Goal: Transaction & Acquisition: Purchase product/service

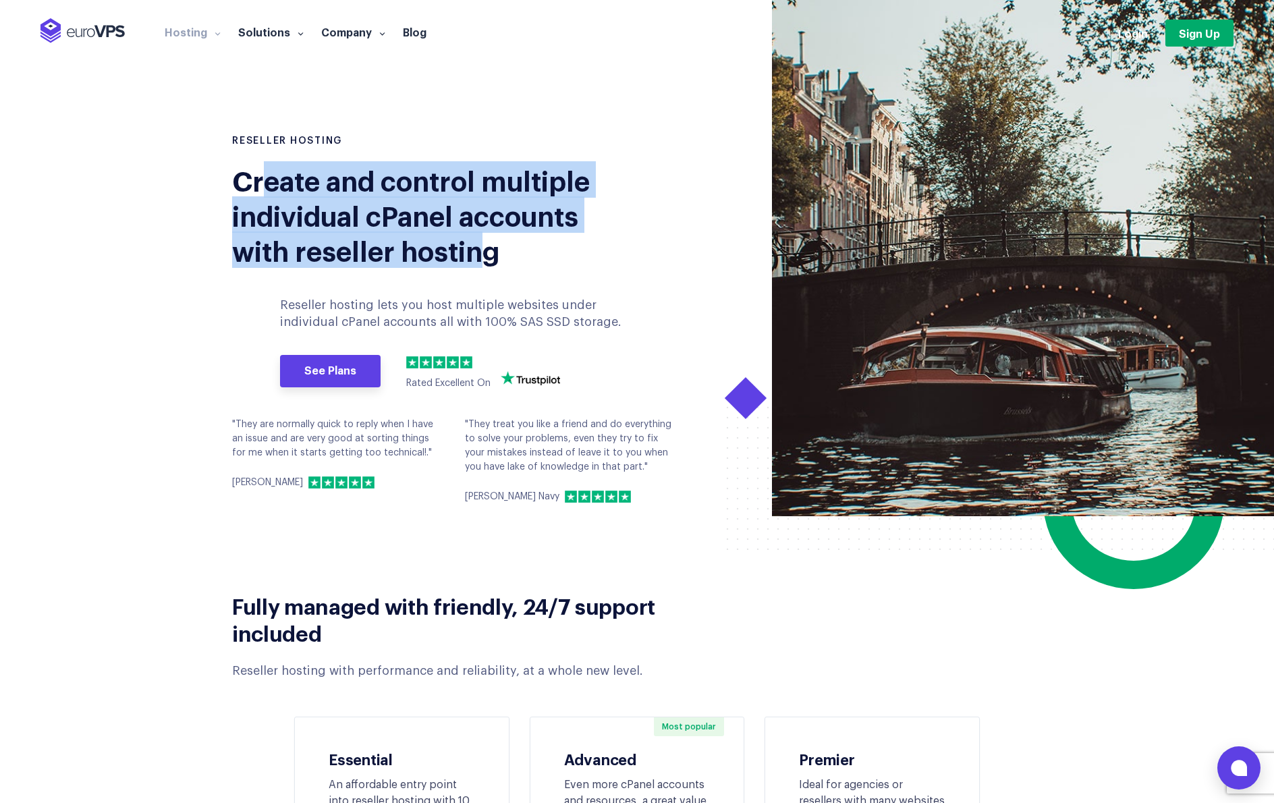
drag, startPoint x: 261, startPoint y: 193, endPoint x: 482, endPoint y: 240, distance: 226.4
click at [482, 240] on div "Create and control multiple individual cPanel accounts with reseller hosting" at bounding box center [419, 214] width 375 height 105
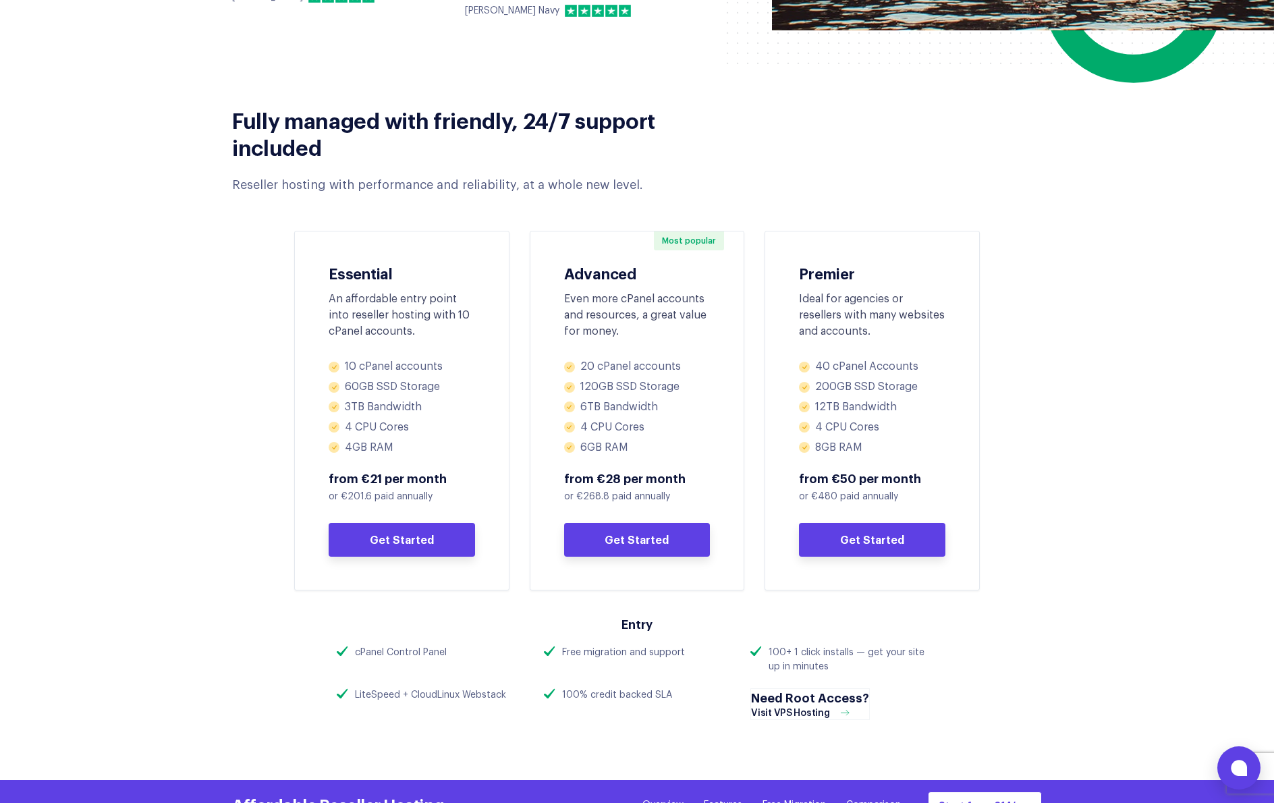
scroll to position [243, 0]
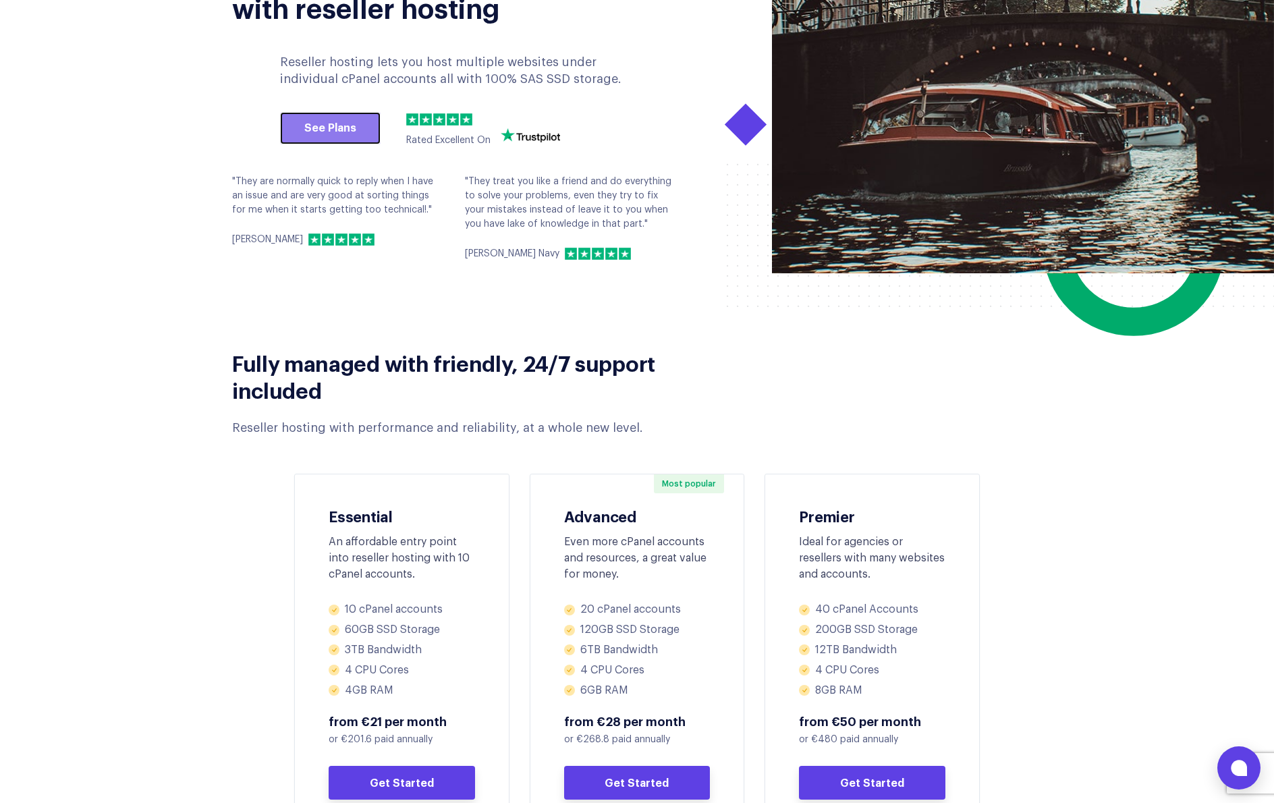
click at [321, 118] on link "See Plans" at bounding box center [330, 128] width 101 height 32
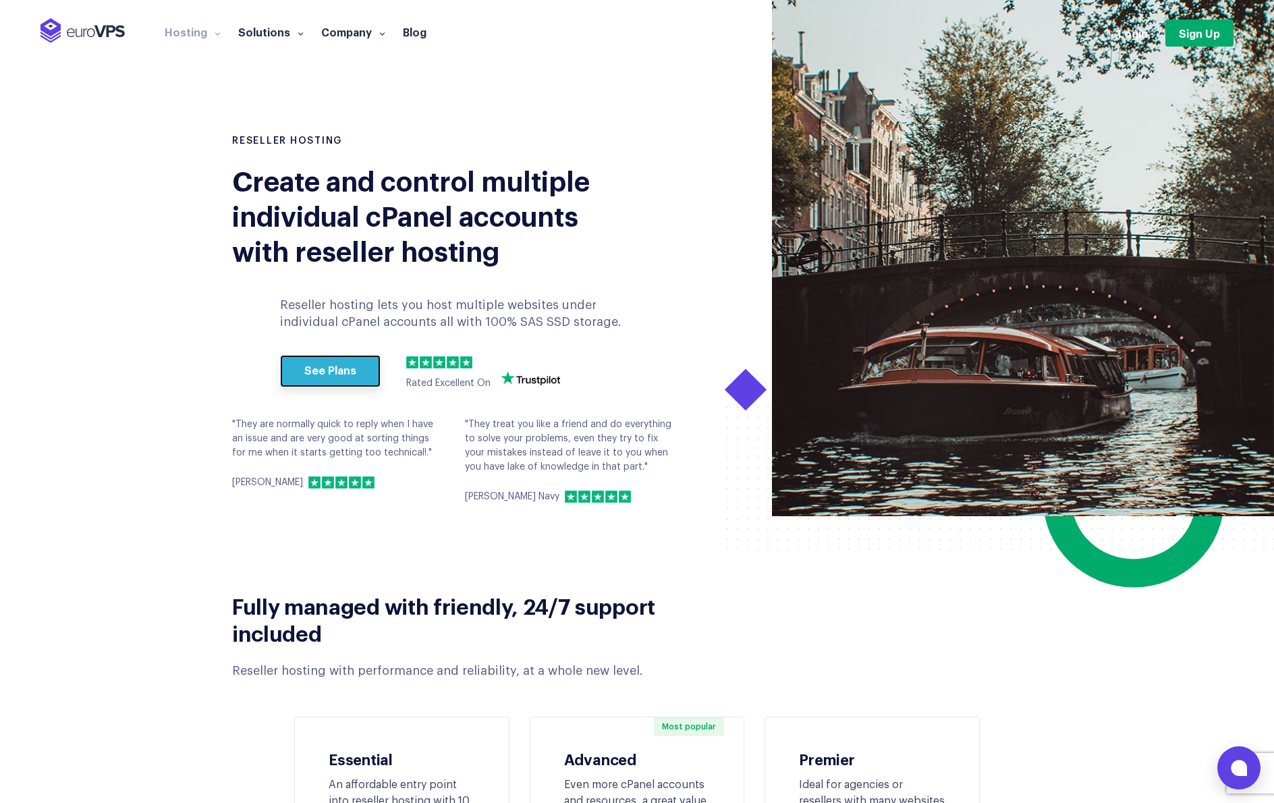
scroll to position [486, 0]
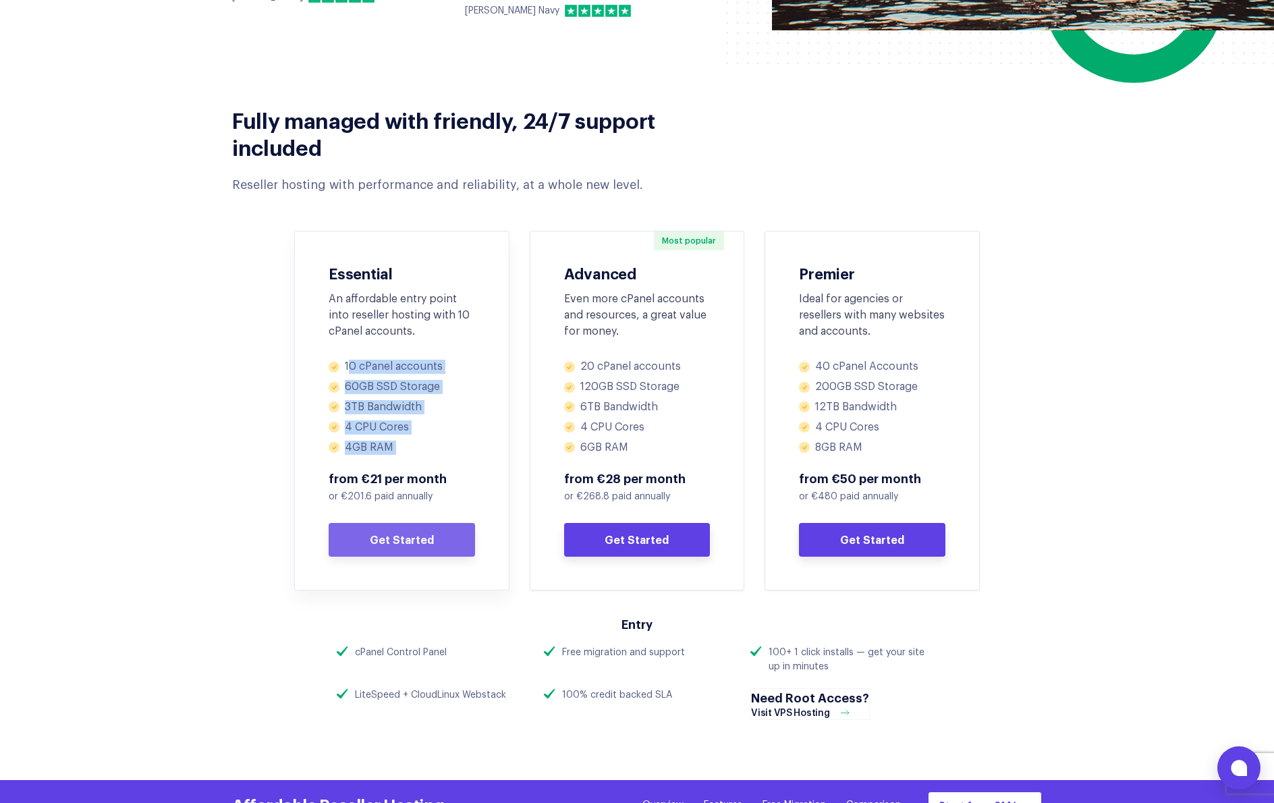
drag, startPoint x: 348, startPoint y: 368, endPoint x: 442, endPoint y: 452, distance: 125.7
click at [435, 458] on div "10 cPanel accounts 60GB SSD Storage 3TB Bandwidth 4 CPU Cores 4GB RAM from €21 …" at bounding box center [402, 458] width 146 height 197
click at [442, 452] on li "4GB RAM" at bounding box center [402, 448] width 146 height 14
drag, startPoint x: 442, startPoint y: 452, endPoint x: 364, endPoint y: 348, distance: 129.6
click at [364, 350] on div "Essential An affordable entry point into reseller hosting with 10 cPanel accoun…" at bounding box center [401, 411] width 215 height 360
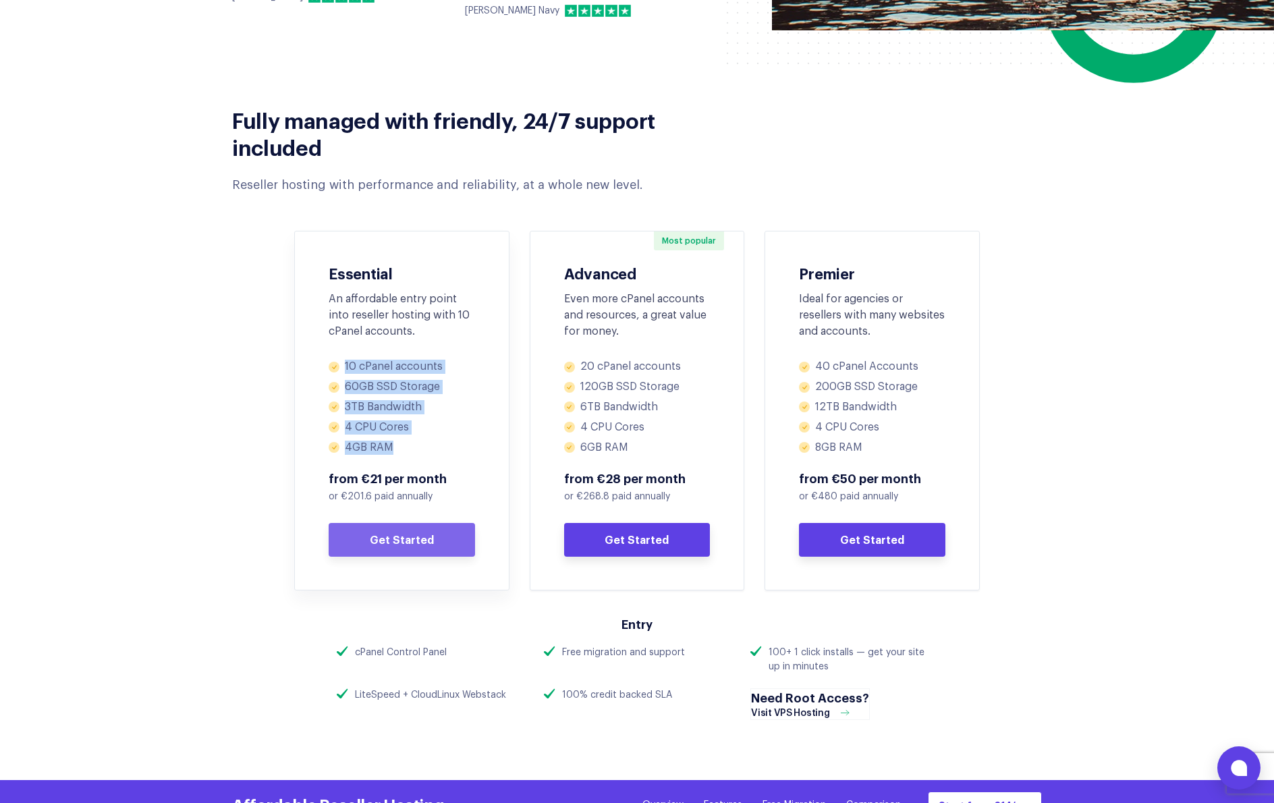
click at [364, 347] on div "Essential An affordable entry point into reseller hosting with 10 cPanel accoun…" at bounding box center [402, 312] width 146 height 95
drag, startPoint x: 335, startPoint y: 369, endPoint x: 426, endPoint y: 445, distance: 118.4
click at [426, 445] on ul "10 cPanel accounts 60GB SSD Storage 3TB Bandwidth 4 CPU Cores 4GB RAM" at bounding box center [402, 407] width 146 height 94
click at [426, 445] on li "4GB RAM" at bounding box center [402, 448] width 146 height 14
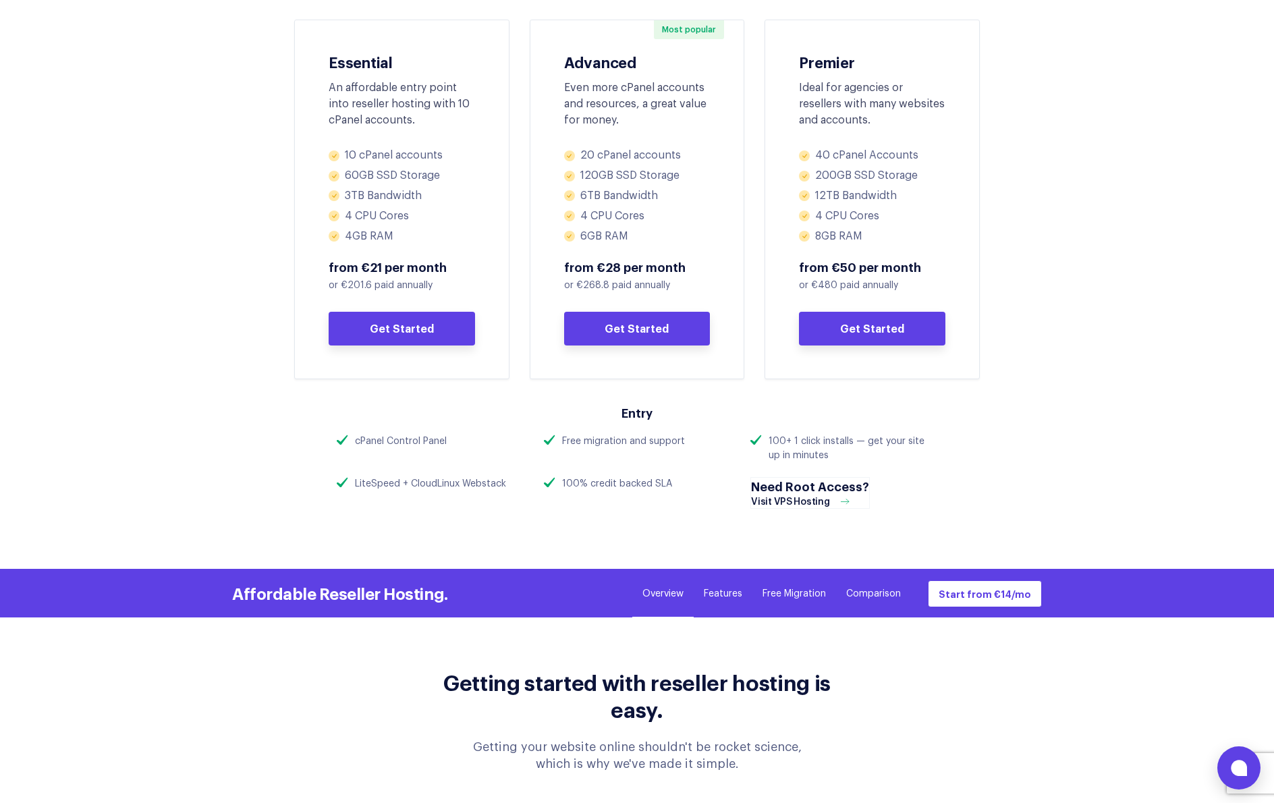
scroll to position [364, 0]
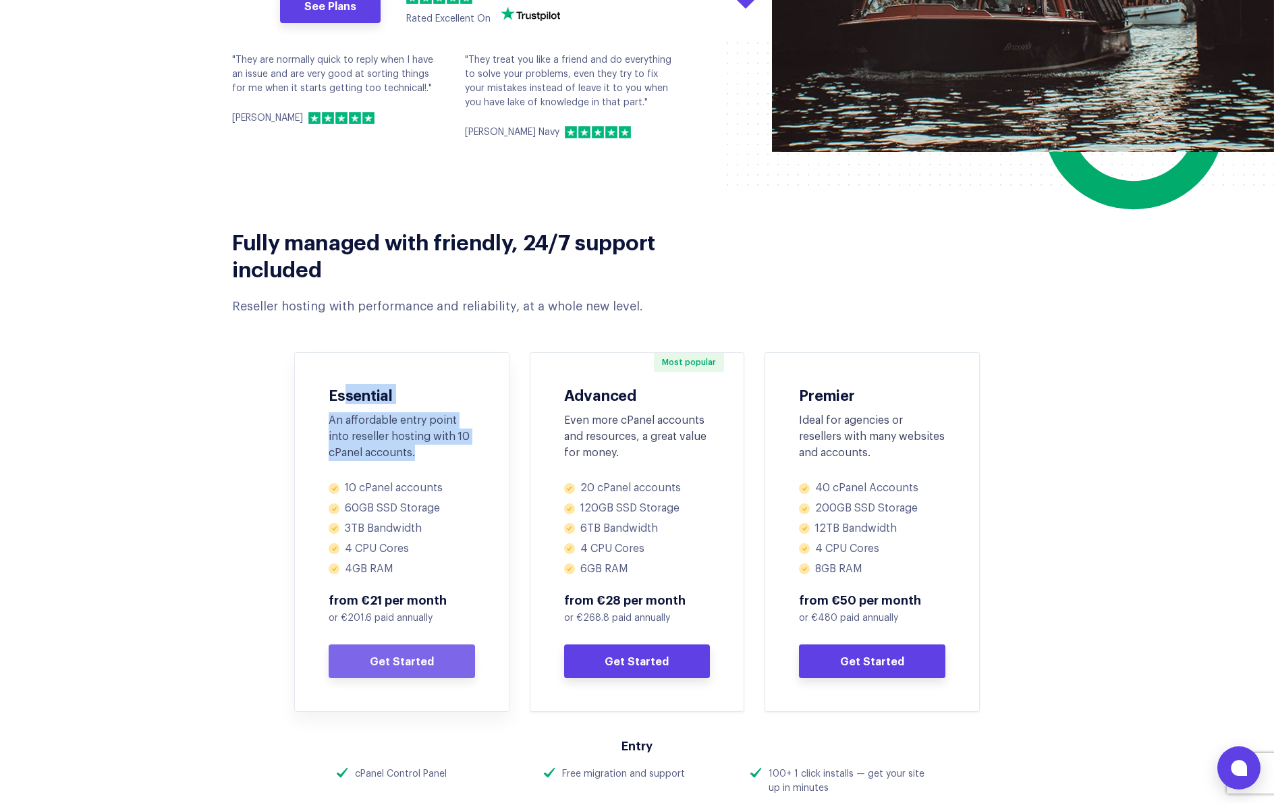
drag, startPoint x: 342, startPoint y: 394, endPoint x: 460, endPoint y: 462, distance: 136.7
click at [450, 458] on div "Essential An affordable entry point into reseller hosting with 10 cPanel accoun…" at bounding box center [402, 433] width 146 height 95
click at [460, 462] on div "Essential An affordable entry point into reseller hosting with 10 cPanel accoun…" at bounding box center [402, 433] width 146 height 95
drag, startPoint x: 460, startPoint y: 462, endPoint x: 353, endPoint y: 408, distance: 119.2
click at [353, 408] on div "Essential An affordable entry point into reseller hosting with 10 cPanel accoun…" at bounding box center [402, 433] width 146 height 95
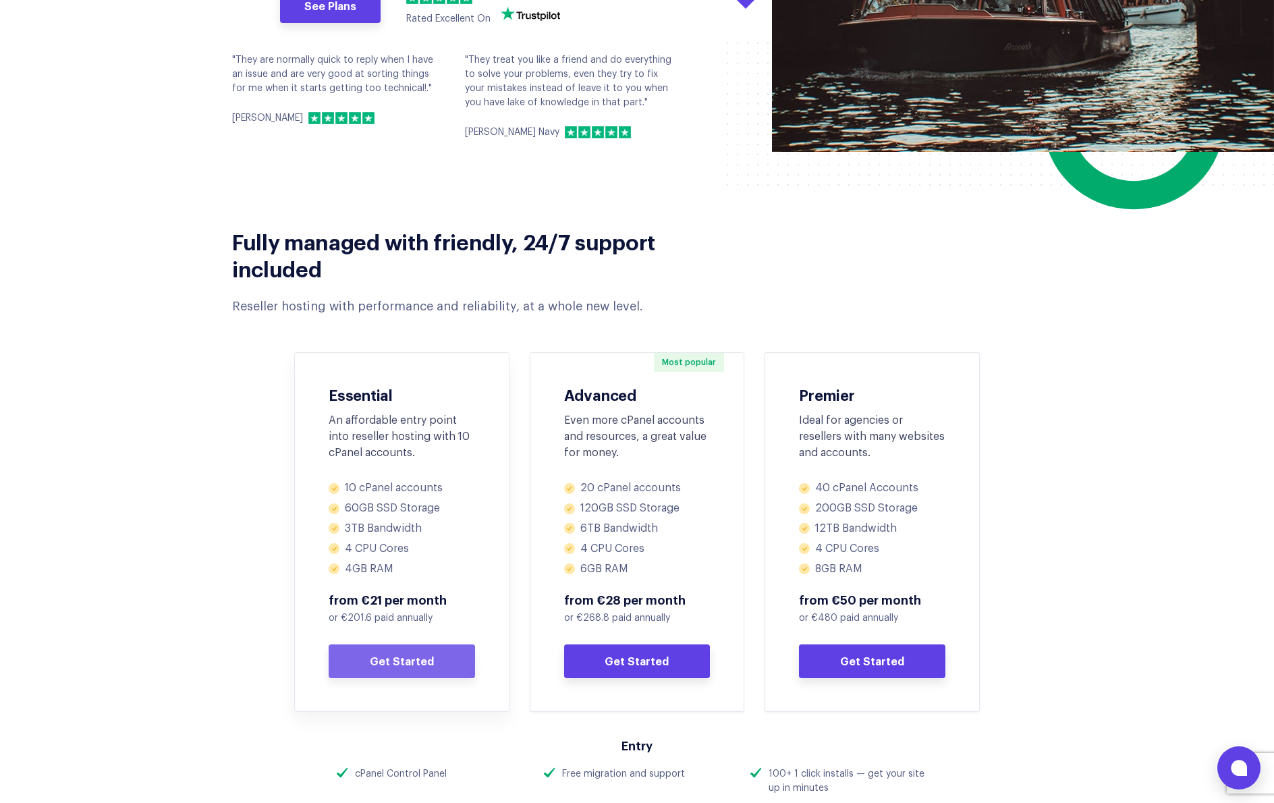
click at [353, 402] on h3 "Essential" at bounding box center [402, 394] width 146 height 16
drag, startPoint x: 345, startPoint y: 403, endPoint x: 445, endPoint y: 460, distance: 115.8
click at [445, 460] on div "Essential An affordable entry point into reseller hosting with 10 cPanel accoun…" at bounding box center [402, 433] width 146 height 95
click at [448, 461] on div "Essential An affordable entry point into reseller hosting with 10 cPanel accoun…" at bounding box center [402, 433] width 146 height 95
drag, startPoint x: 396, startPoint y: 475, endPoint x: 343, endPoint y: 408, distance: 85.1
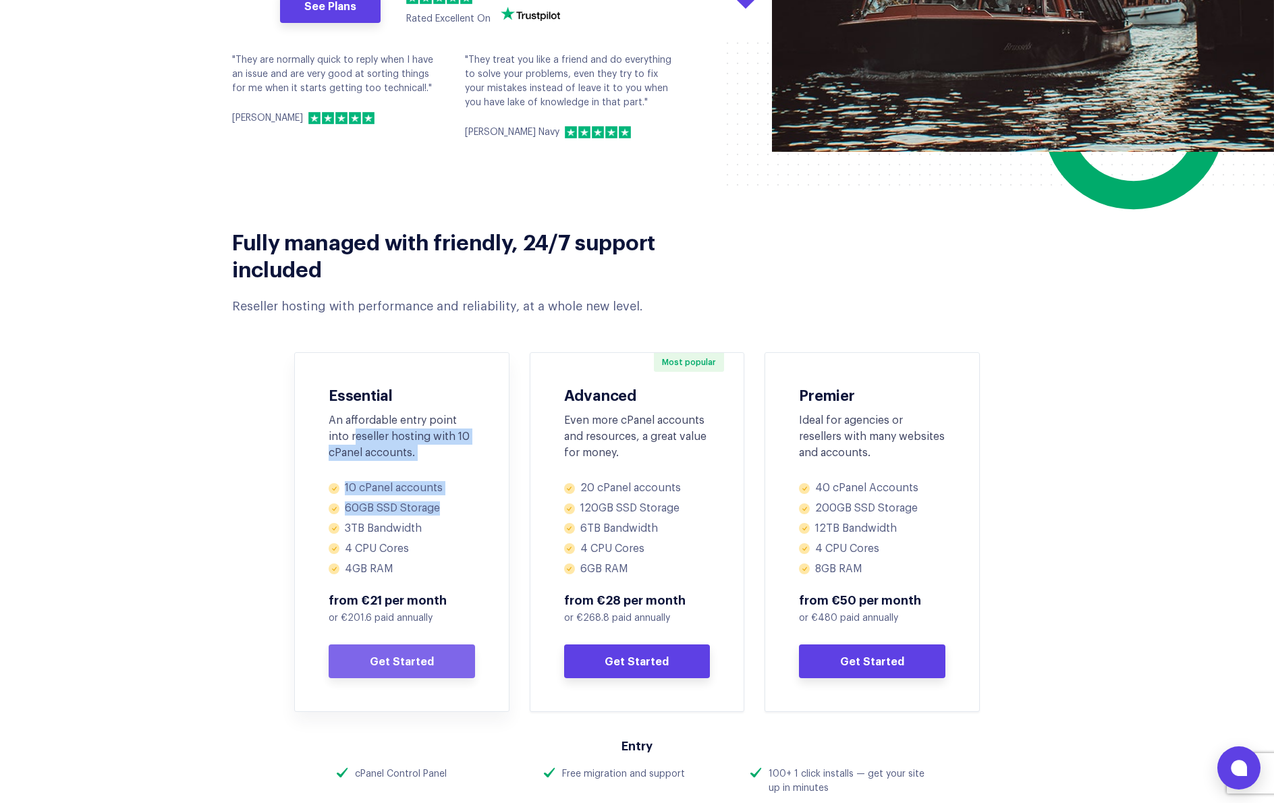
click at [351, 428] on div "Essential An affordable entry point into reseller hosting with 10 cPanel accoun…" at bounding box center [401, 532] width 215 height 360
click at [358, 400] on h3 "Essential" at bounding box center [402, 394] width 146 height 16
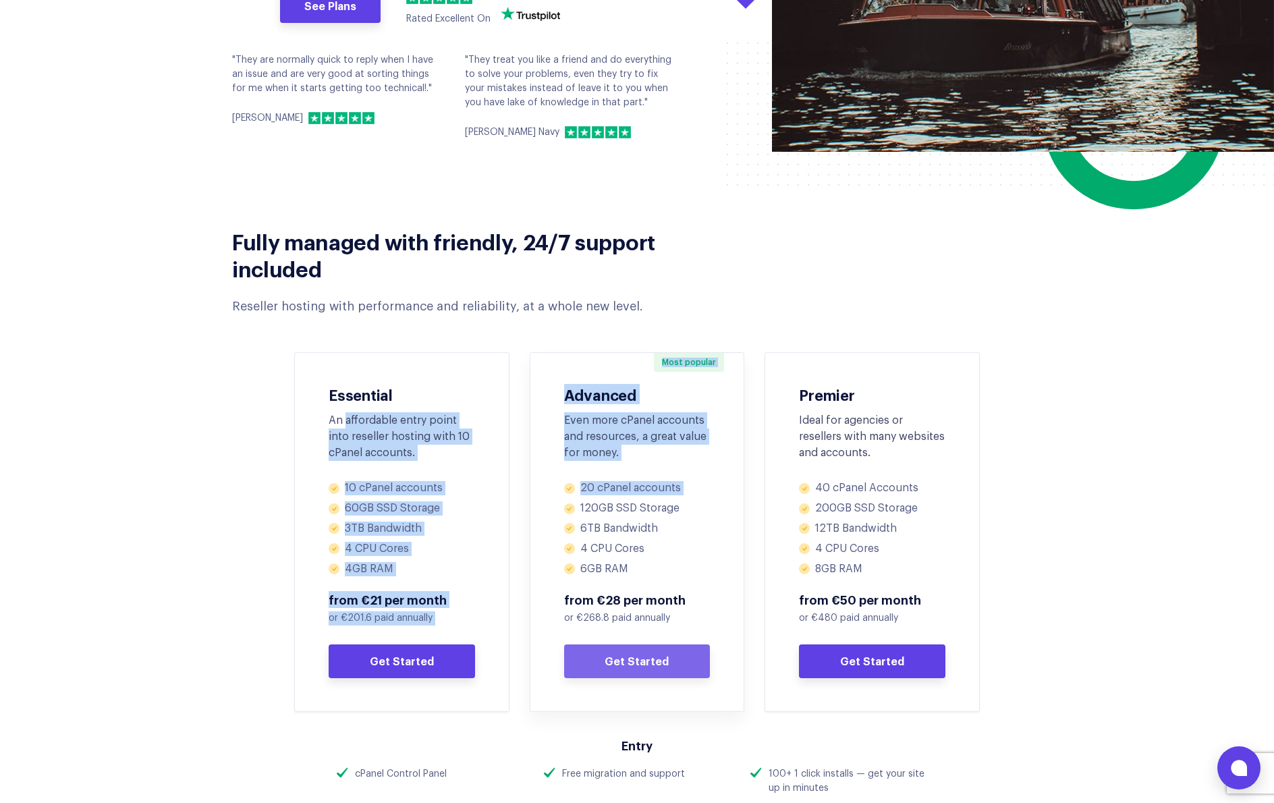
drag, startPoint x: 448, startPoint y: 475, endPoint x: 551, endPoint y: 514, distance: 110.4
click at [551, 514] on div "Essential An affordable entry point into reseller hosting with 10 cPanel accoun…" at bounding box center [637, 532] width 706 height 360
click at [475, 515] on div "Essential An affordable entry point into reseller hosting with 10 cPanel accoun…" at bounding box center [401, 532] width 215 height 360
click at [472, 511] on li "60GB SSD Storage" at bounding box center [402, 509] width 146 height 14
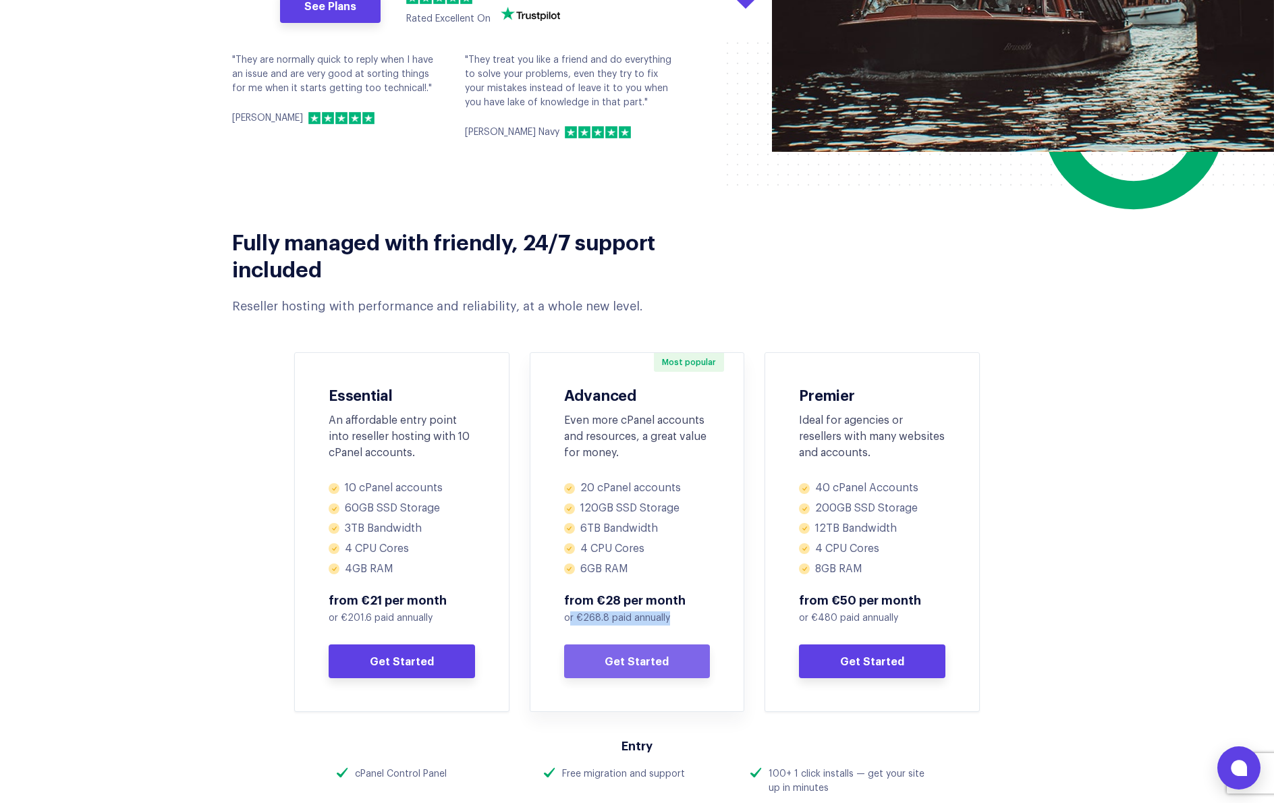
drag, startPoint x: 570, startPoint y: 617, endPoint x: 689, endPoint y: 617, distance: 118.8
click at [689, 617] on p "or €268.8 paid annually" at bounding box center [637, 619] width 146 height 14
drag, startPoint x: 691, startPoint y: 617, endPoint x: 657, endPoint y: 505, distance: 117.0
click at [657, 506] on div "20 cPanel accounts 120GB SSD Storage 6TB Bandwidth 4 CPU Cores 6GB RAM from €28…" at bounding box center [637, 579] width 146 height 197
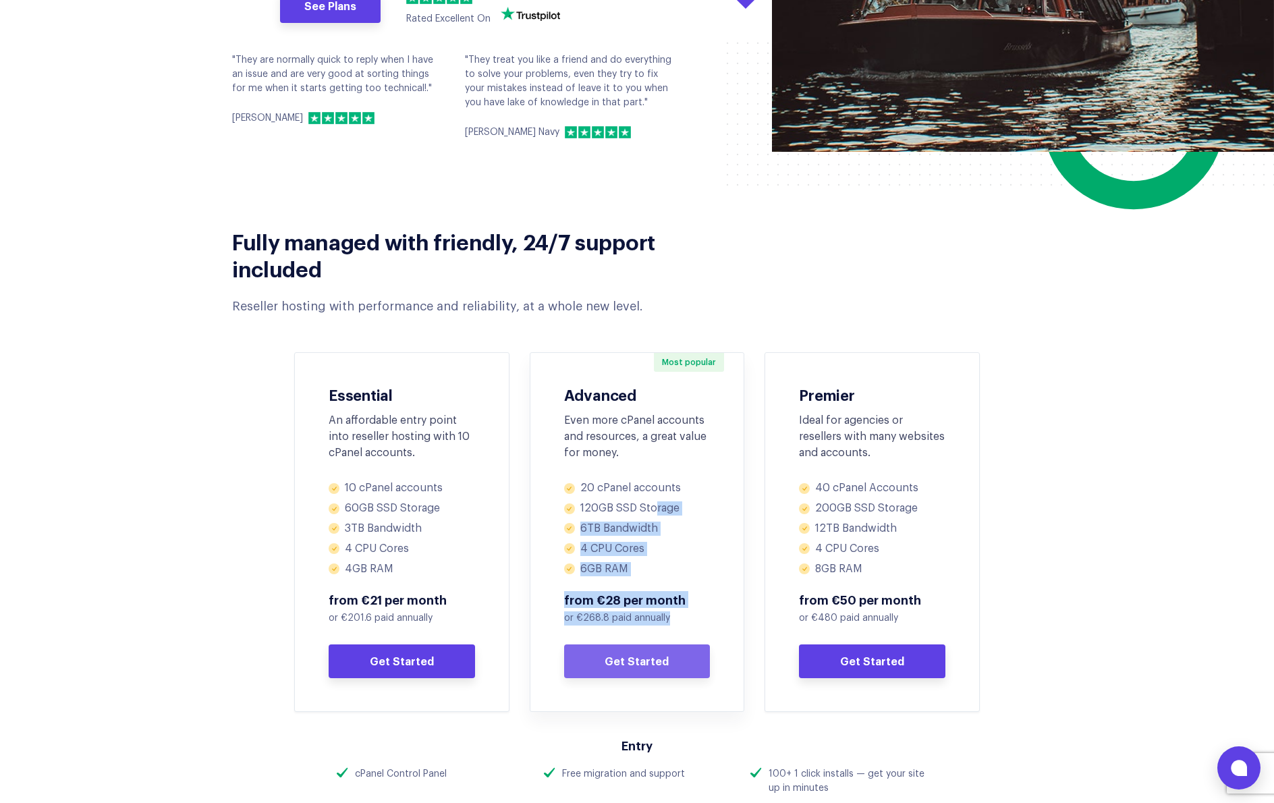
click at [657, 505] on li "120GB SSD Storage" at bounding box center [637, 509] width 146 height 14
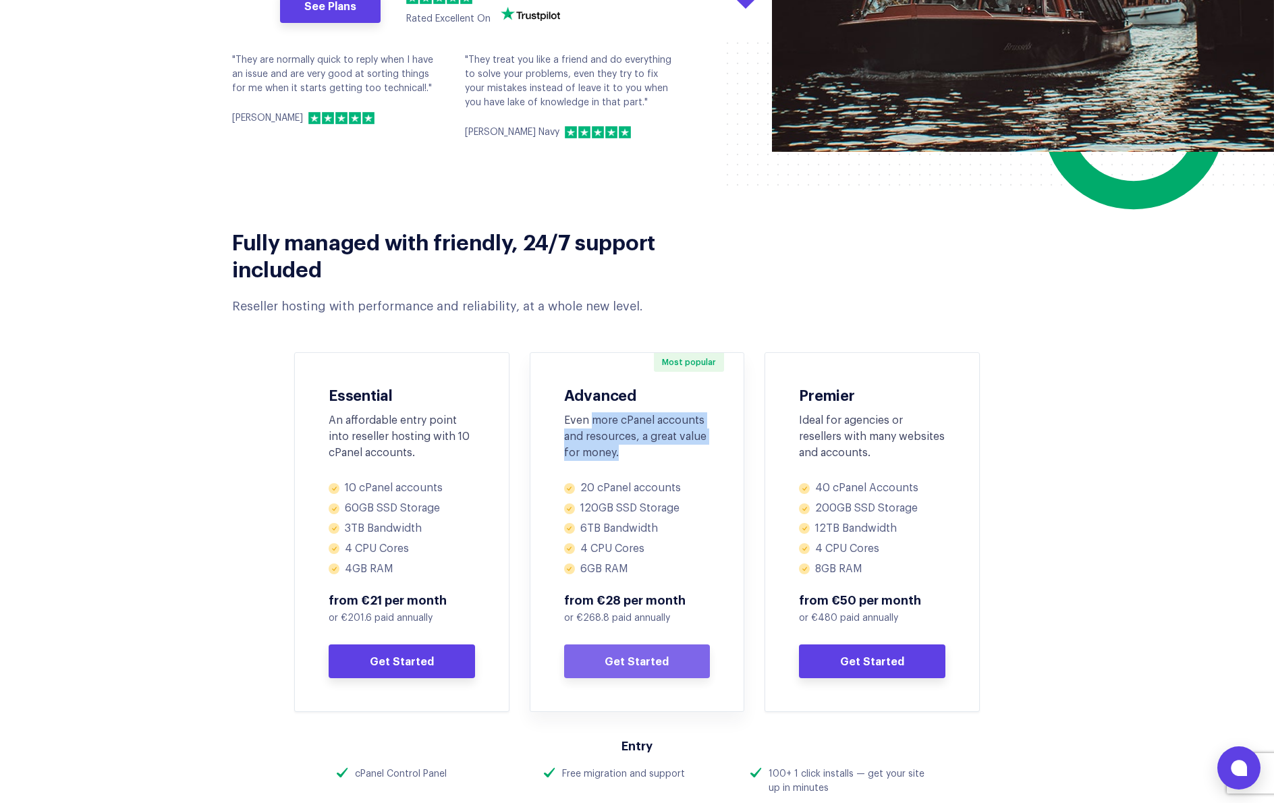
drag, startPoint x: 595, startPoint y: 428, endPoint x: 717, endPoint y: 478, distance: 131.4
click at [717, 478] on div "Most popular Advanced Even more cPanel accounts and resources, a great value fo…" at bounding box center [637, 532] width 215 height 360
click at [719, 468] on div "Most popular Advanced Even more cPanel accounts and resources, a great value fo…" at bounding box center [637, 532] width 215 height 360
drag, startPoint x: 657, startPoint y: 456, endPoint x: 541, endPoint y: 406, distance: 127.3
click at [541, 406] on div "Most popular Advanced Even more cPanel accounts and resources, a great value fo…" at bounding box center [637, 532] width 215 height 360
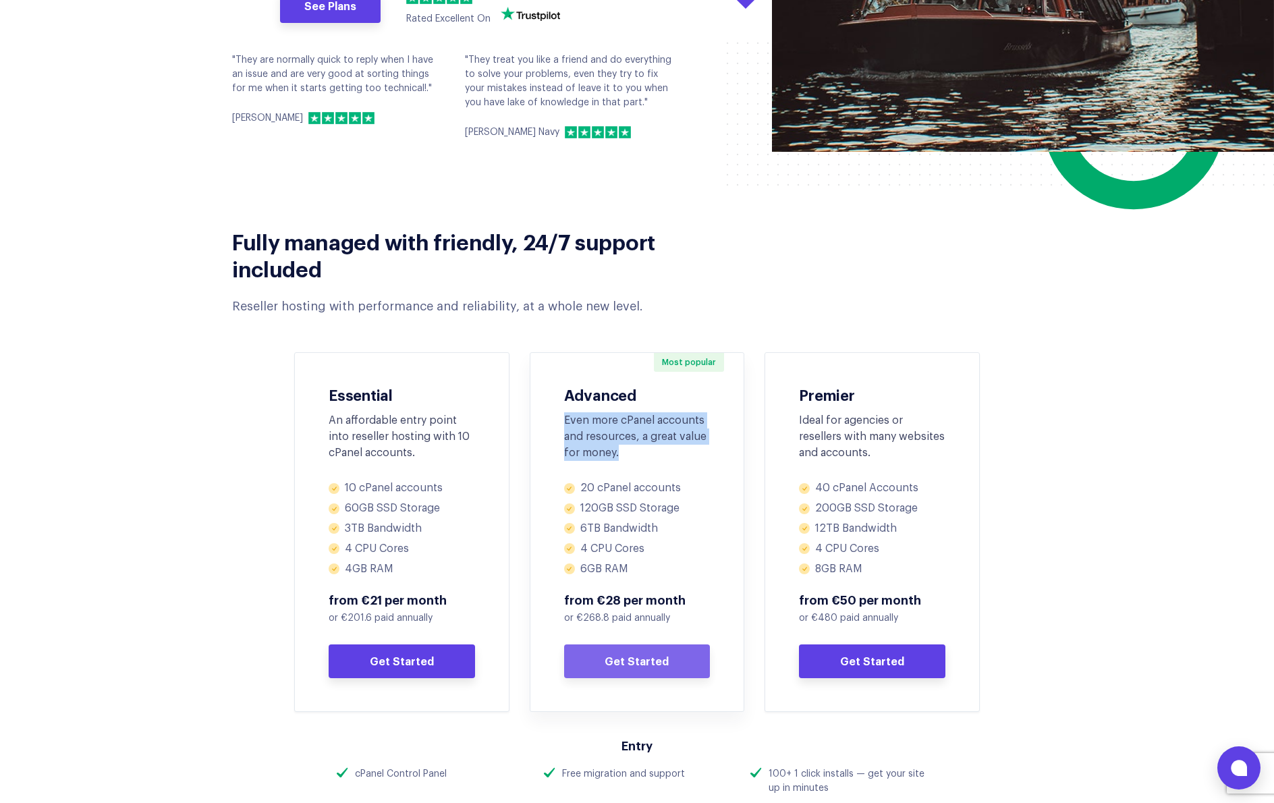
click at [543, 405] on div "Most popular Advanced Even more cPanel accounts and resources, a great value fo…" at bounding box center [637, 532] width 215 height 360
drag, startPoint x: 543, startPoint y: 405, endPoint x: 701, endPoint y: 445, distance: 163.1
click at [701, 445] on div "Most popular Advanced Even more cPanel accounts and resources, a great value fo…" at bounding box center [637, 532] width 215 height 360
click at [701, 445] on div "Even more cPanel accounts and resources, a great value for money." at bounding box center [637, 436] width 146 height 49
drag, startPoint x: 684, startPoint y: 457, endPoint x: 597, endPoint y: 414, distance: 97.8
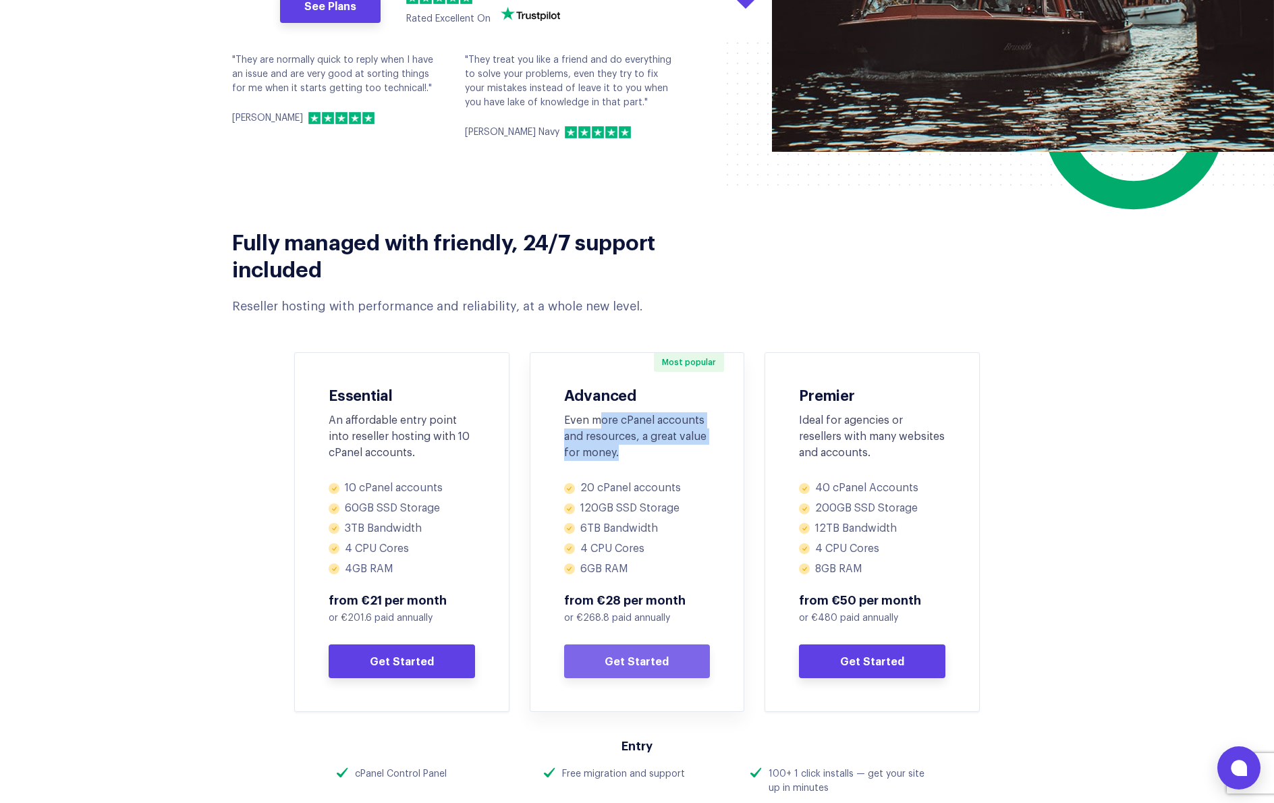
click at [597, 414] on div "Even more cPanel accounts and resources, a great value for money." at bounding box center [637, 436] width 146 height 49
click at [597, 411] on div "Most popular Advanced Even more cPanel accounts and resources, a great value fo…" at bounding box center [637, 433] width 146 height 95
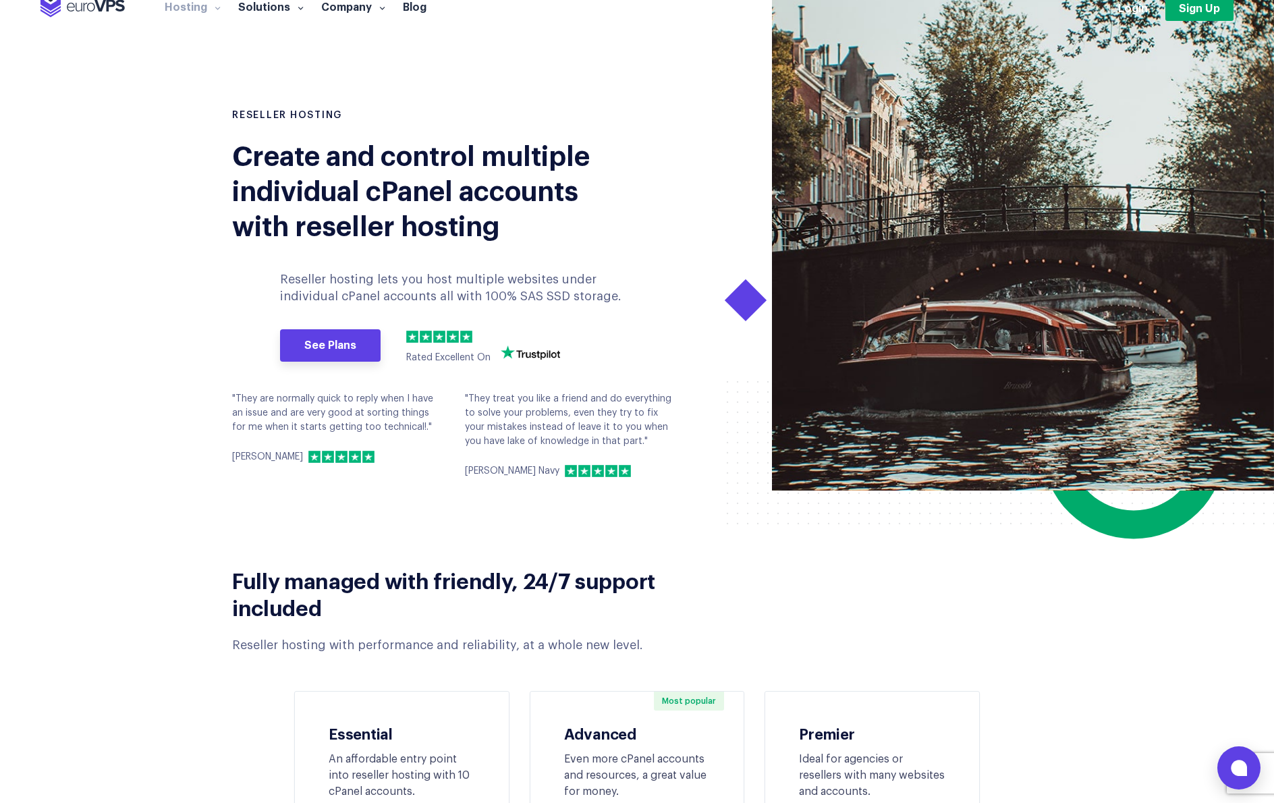
scroll to position [0, 0]
